Goal: Check status: Check status

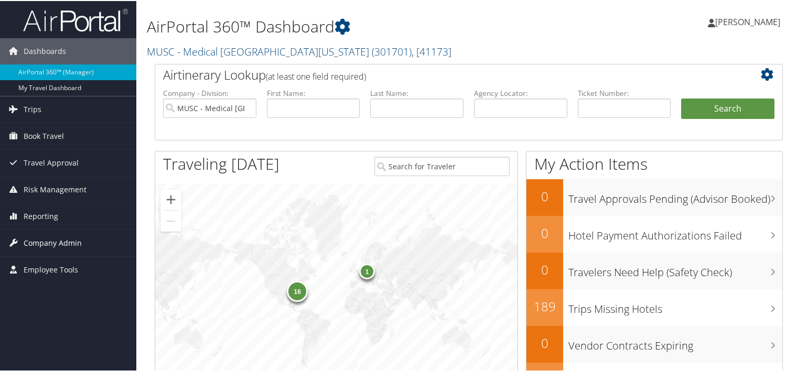
click at [51, 243] on span "Company Admin" at bounding box center [53, 242] width 58 height 26
click at [40, 214] on span "Reporting" at bounding box center [41, 215] width 35 height 26
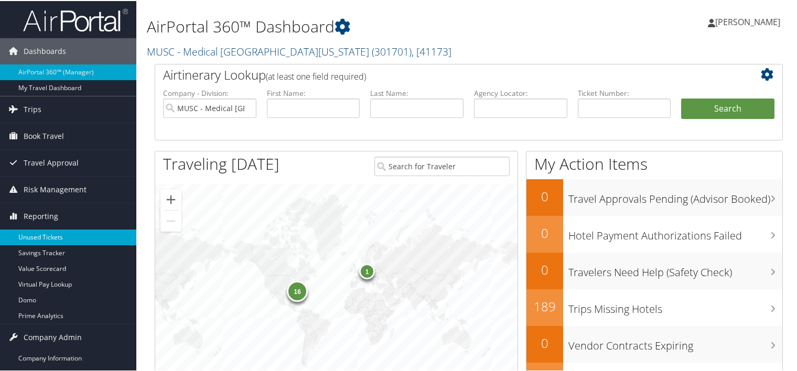
click at [40, 229] on link "Unused Tickets" at bounding box center [68, 237] width 136 height 16
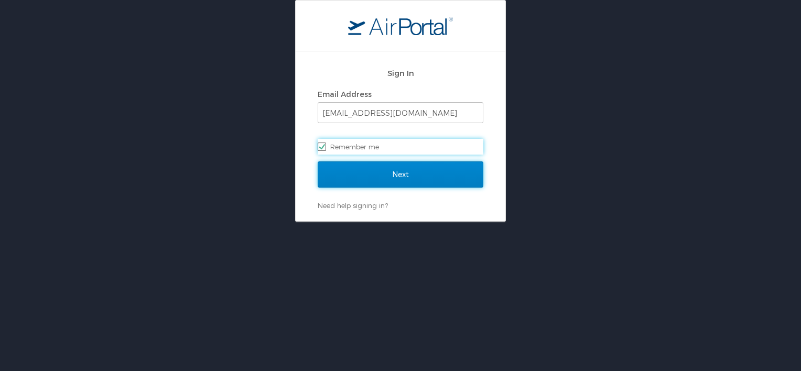
click at [382, 166] on input "Next" at bounding box center [401, 175] width 166 height 26
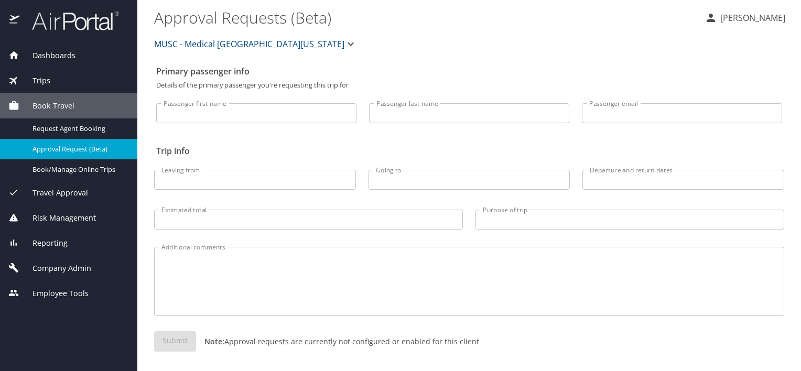
click at [40, 239] on span "Reporting" at bounding box center [43, 244] width 48 height 12
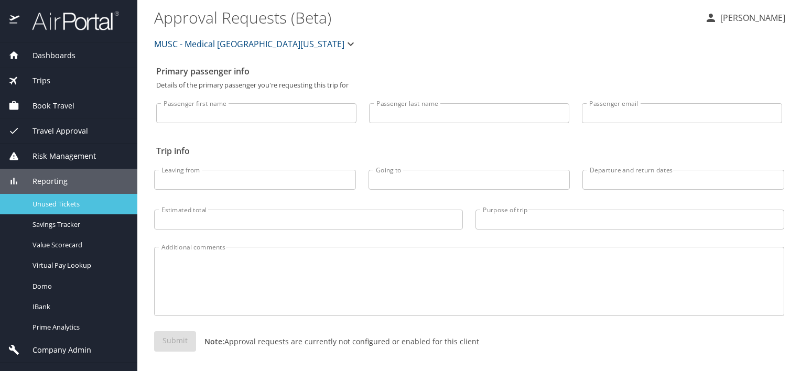
click at [42, 203] on span "Unused Tickets" at bounding box center [79, 204] width 92 height 10
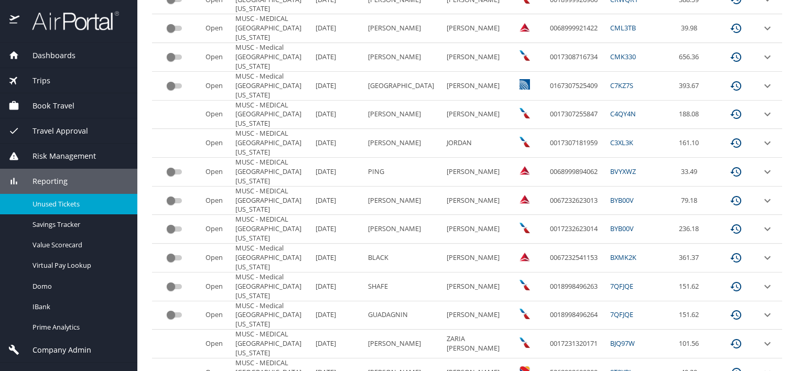
scroll to position [171, 0]
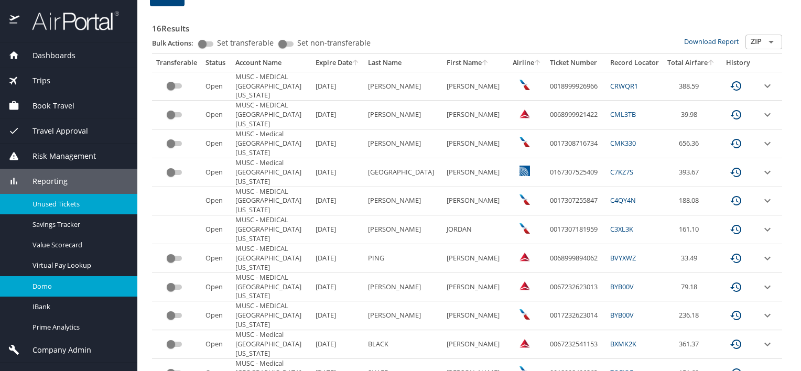
click at [42, 283] on span "Domo" at bounding box center [79, 287] width 92 height 10
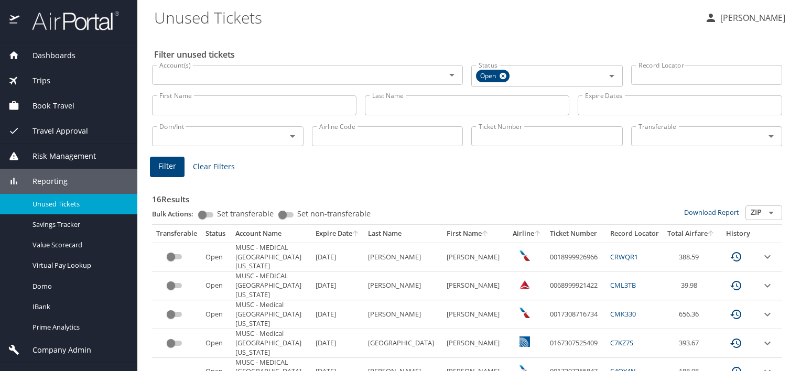
click at [47, 59] on span "Dashboards" at bounding box center [47, 56] width 56 height 12
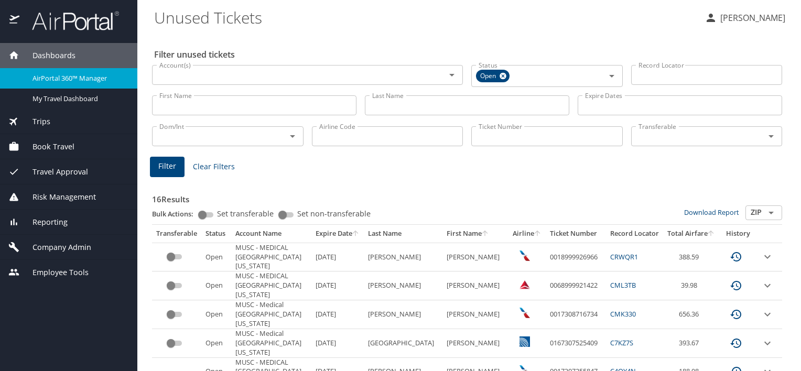
click at [48, 78] on span "AirPortal 360™ Manager" at bounding box center [79, 78] width 92 height 10
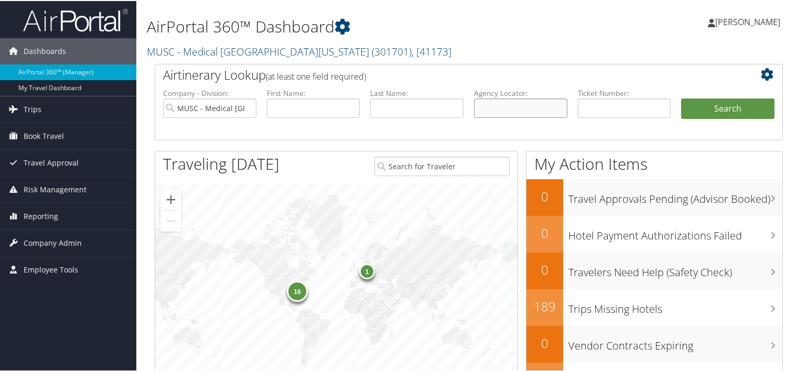
click at [485, 106] on input "text" at bounding box center [520, 107] width 93 height 19
paste input "D9YR84"
type input "D9YR84"
click at [681, 98] on button "Search" at bounding box center [727, 108] width 93 height 21
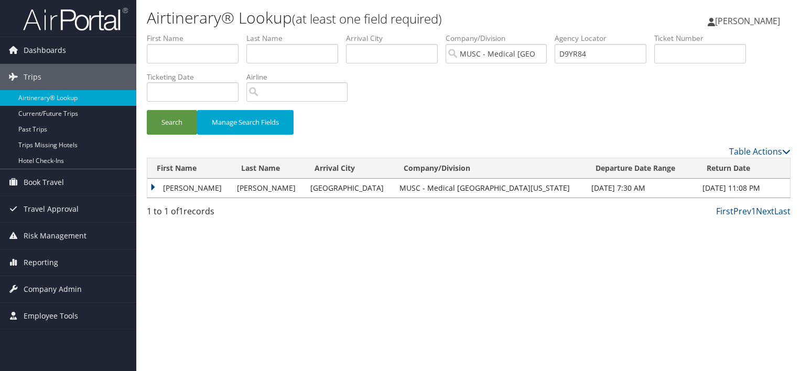
click at [153, 186] on td "[PERSON_NAME]" at bounding box center [189, 188] width 84 height 19
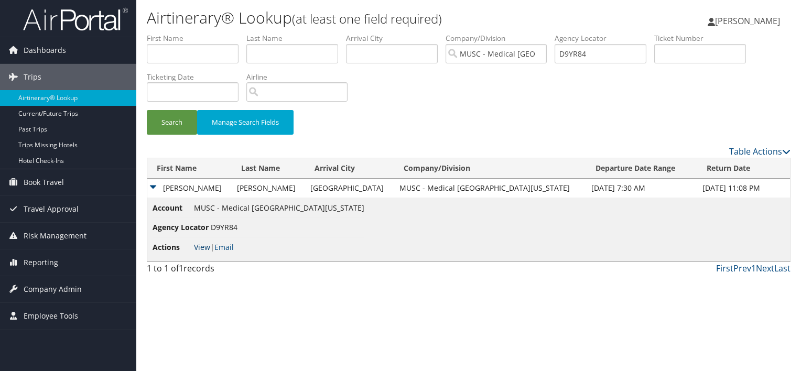
click at [207, 248] on link "View" at bounding box center [202, 247] width 16 height 10
drag, startPoint x: 599, startPoint y: 55, endPoint x: 525, endPoint y: 51, distance: 74.1
click at [525, 33] on ul "First Name Last Name Departure City Arrival City Company/Division MUSC - Medica…" at bounding box center [469, 33] width 644 height 0
click at [274, 55] on input "text" at bounding box center [292, 53] width 92 height 19
type input "suggs"
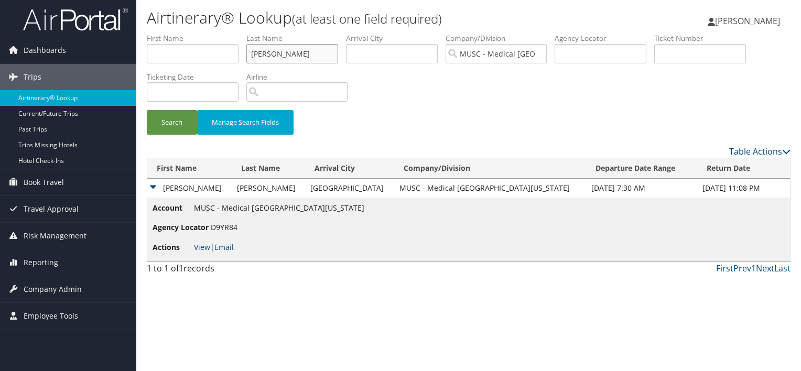
click at [147, 110] on button "Search" at bounding box center [172, 122] width 50 height 25
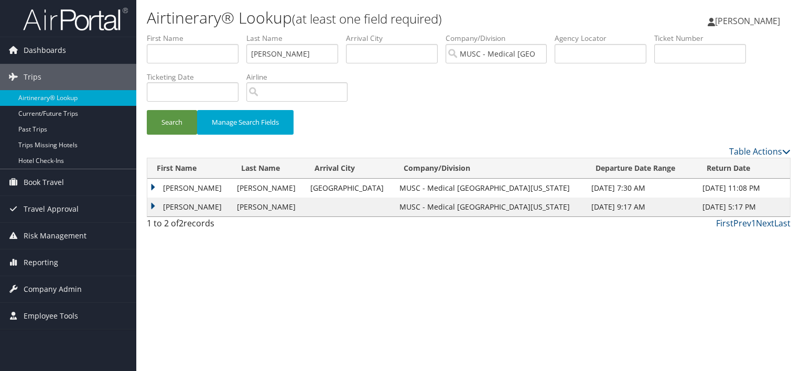
click at [154, 206] on td "KELLIE SMITH" at bounding box center [189, 207] width 84 height 19
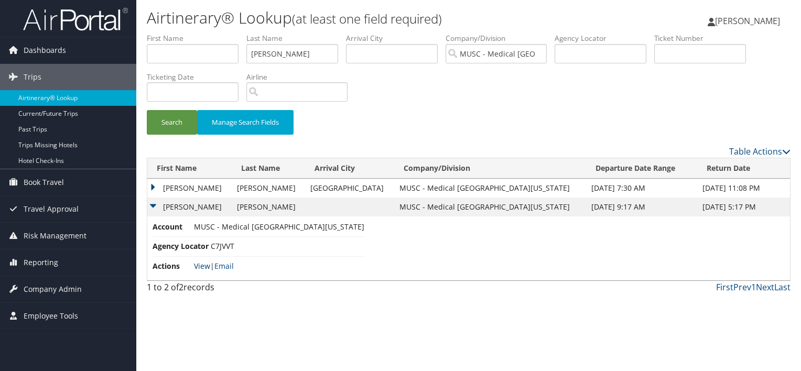
click at [201, 264] on link "View" at bounding box center [202, 266] width 16 height 10
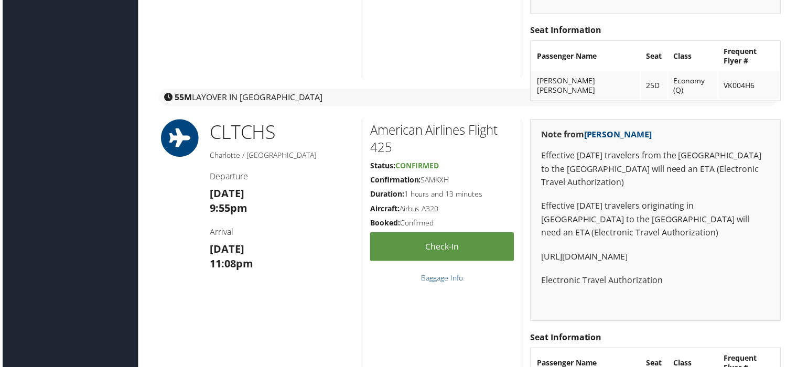
scroll to position [1223, 0]
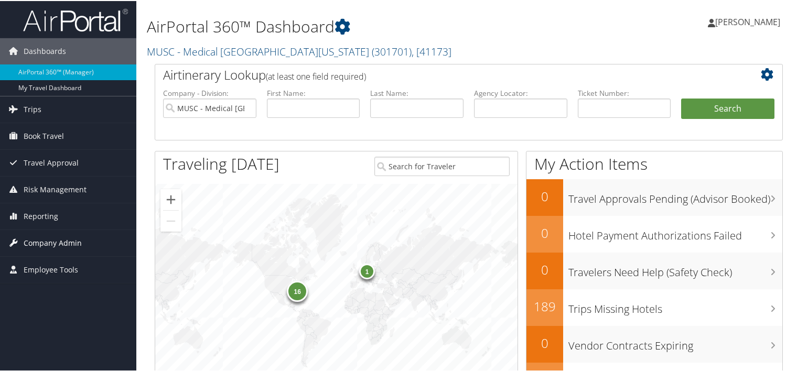
click at [30, 241] on span "Company Admin" at bounding box center [53, 242] width 58 height 26
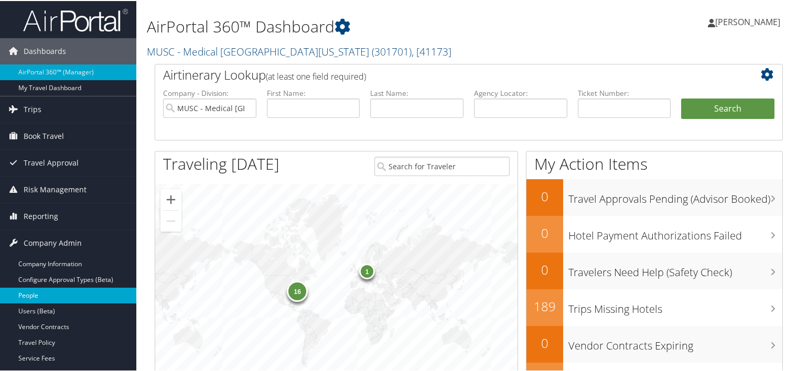
click at [34, 292] on link "People" at bounding box center [68, 295] width 136 height 16
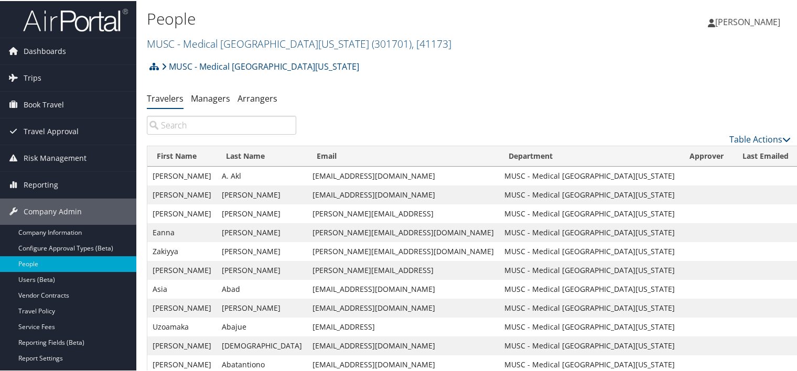
click at [230, 128] on input "search" at bounding box center [221, 124] width 149 height 19
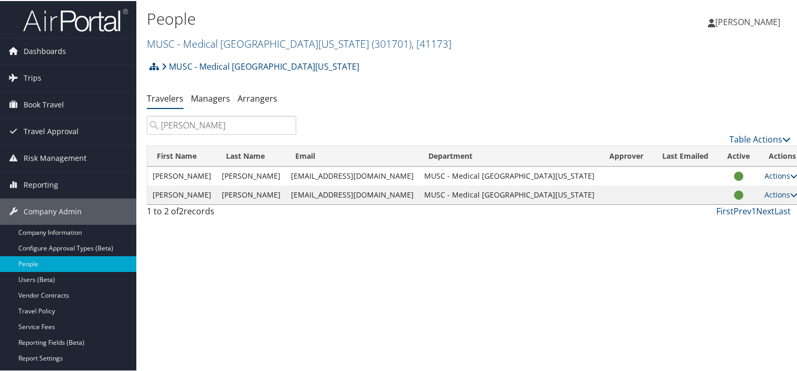
type input "lawhon"
click at [765, 175] on link "Actions" at bounding box center [781, 175] width 33 height 10
click at [714, 214] on link "View Profile" at bounding box center [723, 208] width 96 height 18
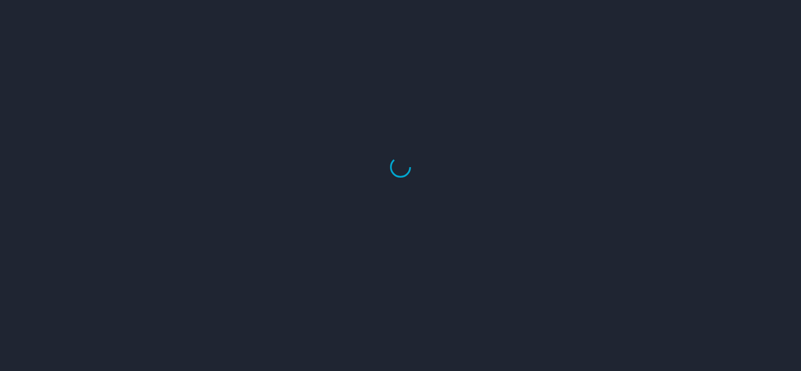
select select "US"
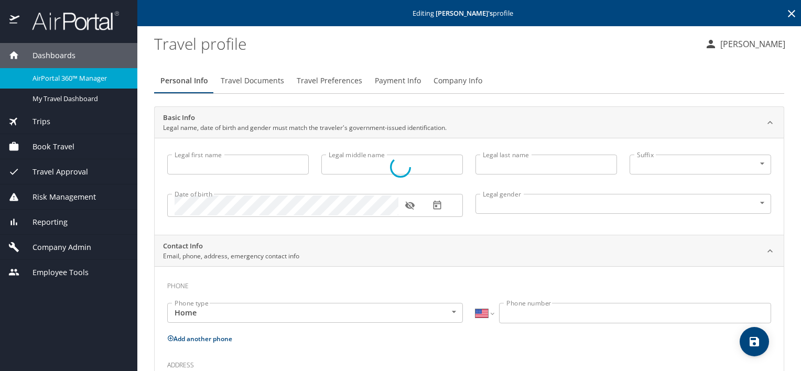
type input "Brent"
type input "A"
type input "Lawhon"
type input "Male"
select select "US"
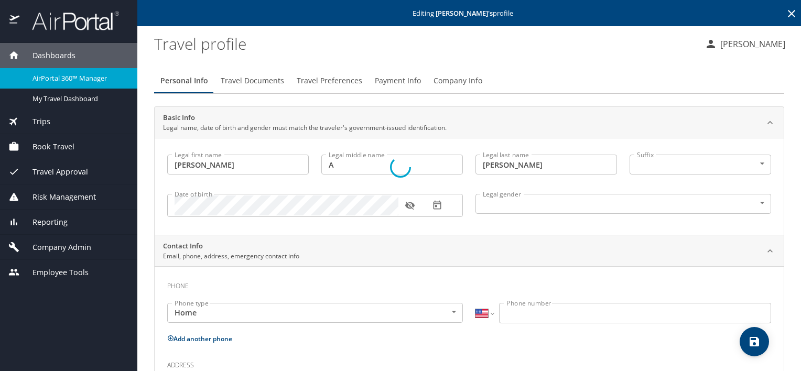
select select "US"
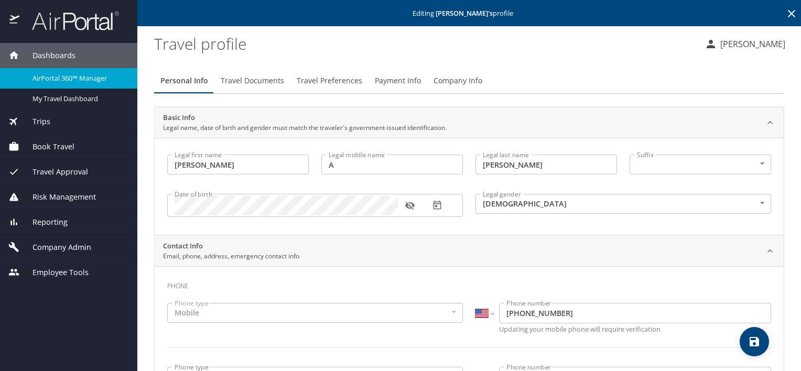
click at [41, 142] on span "Book Travel" at bounding box center [46, 147] width 55 height 12
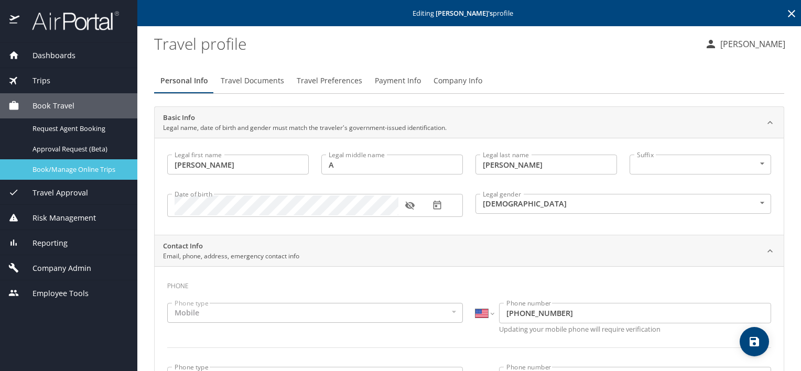
click at [45, 167] on span "Book/Manage Online Trips" at bounding box center [79, 170] width 92 height 10
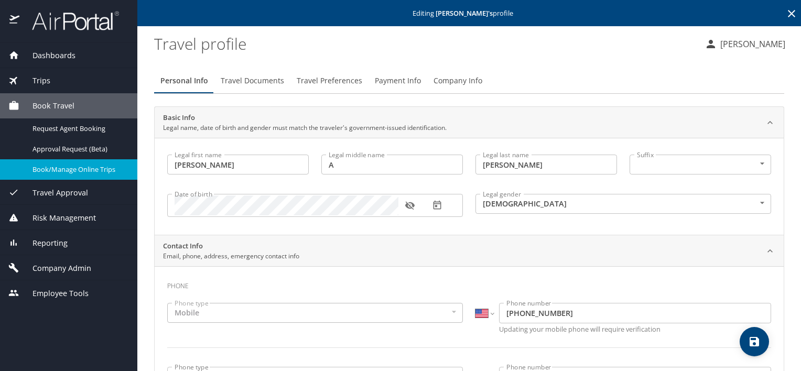
click at [48, 57] on span "Dashboards" at bounding box center [47, 56] width 56 height 12
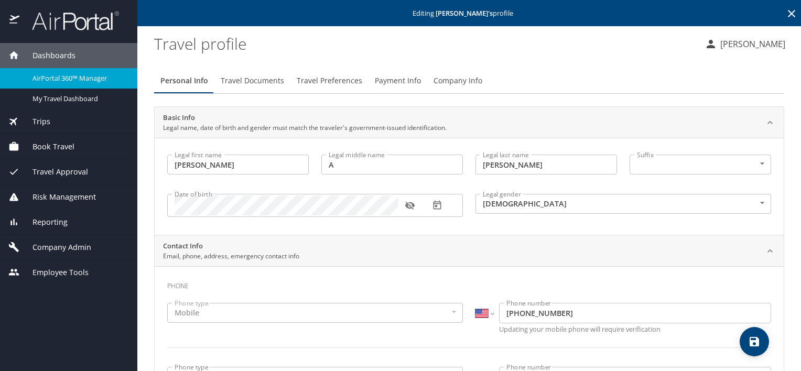
click at [57, 77] on span "AirPortal 360™ Manager" at bounding box center [79, 78] width 92 height 10
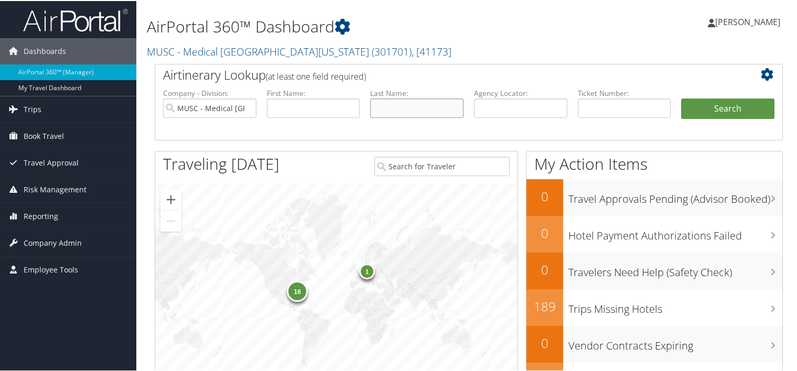
click at [397, 105] on input "text" at bounding box center [416, 107] width 93 height 19
type input "[PERSON_NAME]"
click at [681, 98] on button "Search" at bounding box center [727, 108] width 93 height 21
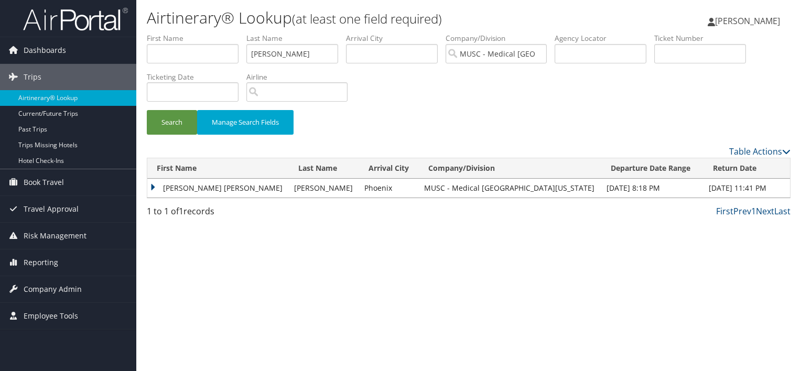
click at [153, 186] on td "[PERSON_NAME] [PERSON_NAME]" at bounding box center [218, 188] width 142 height 19
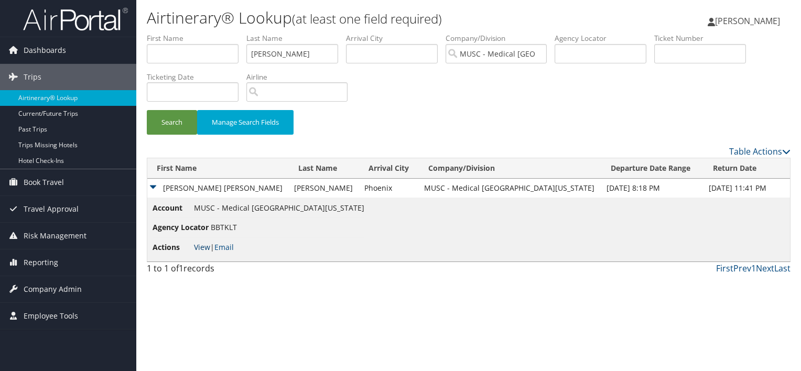
click at [200, 248] on link "View" at bounding box center [202, 247] width 16 height 10
click at [44, 260] on span "Reporting" at bounding box center [41, 263] width 35 height 26
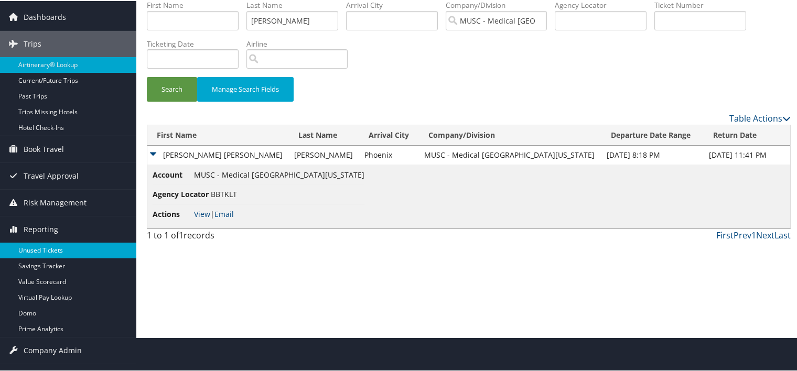
scroll to position [52, 0]
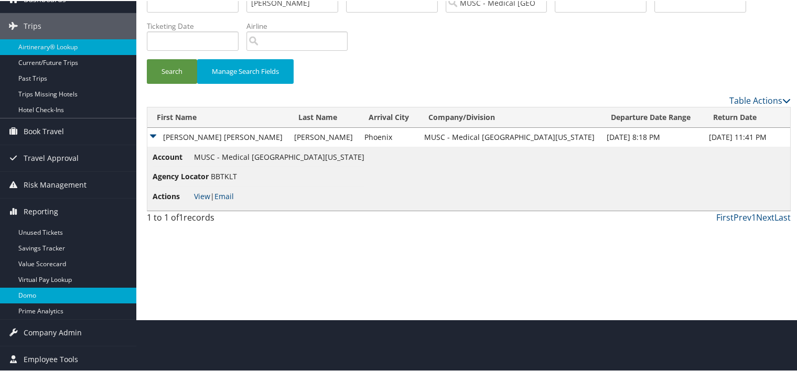
click at [27, 292] on link "Domo" at bounding box center [68, 295] width 136 height 16
